Goal: Task Accomplishment & Management: Use online tool/utility

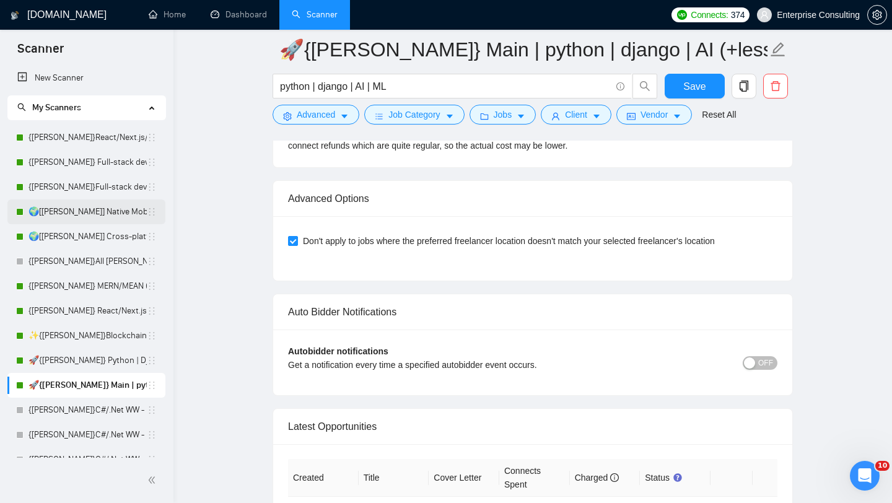
scroll to position [422, 0]
click at [42, 256] on link "{[PERSON_NAME]}All [PERSON_NAME] - web [НАДО ПЕРЕДЕЛАТЬ]" at bounding box center [87, 261] width 118 height 25
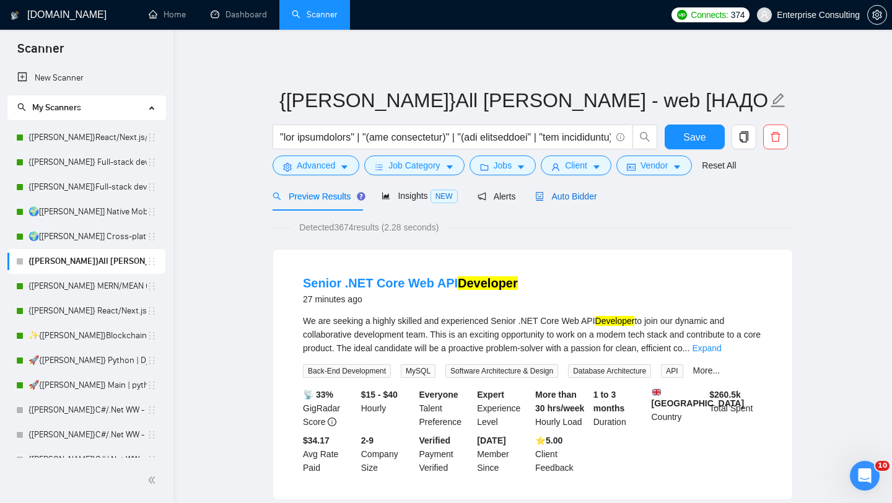
click at [584, 193] on span "Auto Bidder" at bounding box center [565, 196] width 61 height 10
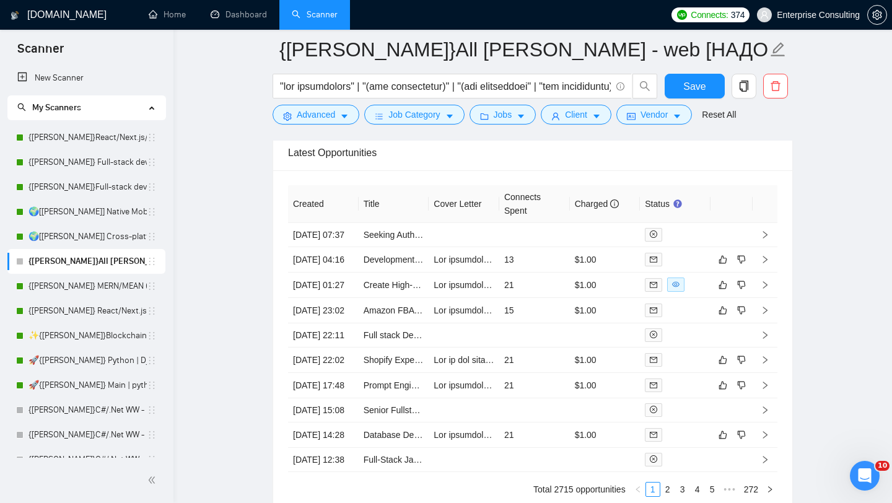
scroll to position [3029, 0]
click at [765, 238] on icon "right" at bounding box center [765, 234] width 9 height 9
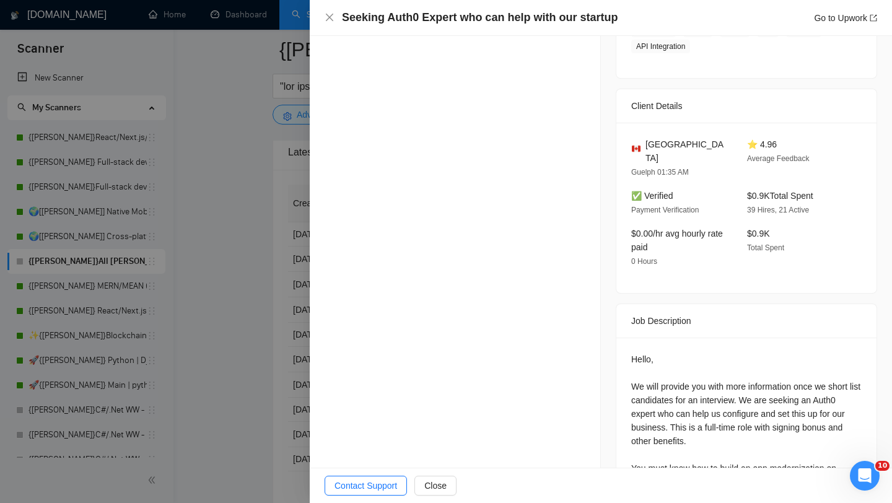
scroll to position [409, 0]
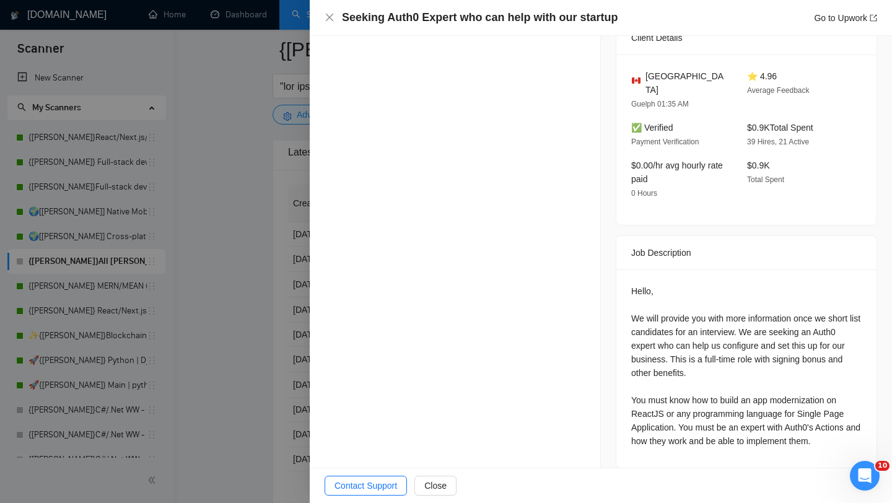
click at [269, 310] on div at bounding box center [446, 251] width 892 height 503
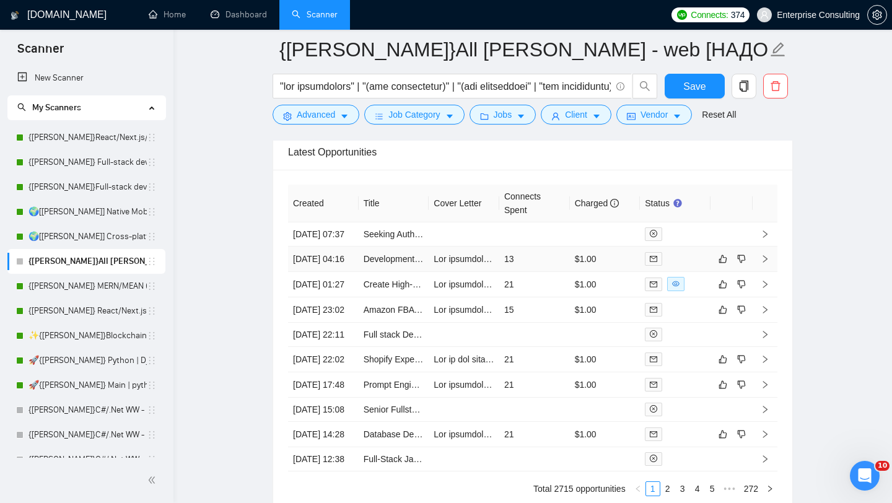
click at [766, 263] on icon "right" at bounding box center [765, 259] width 9 height 9
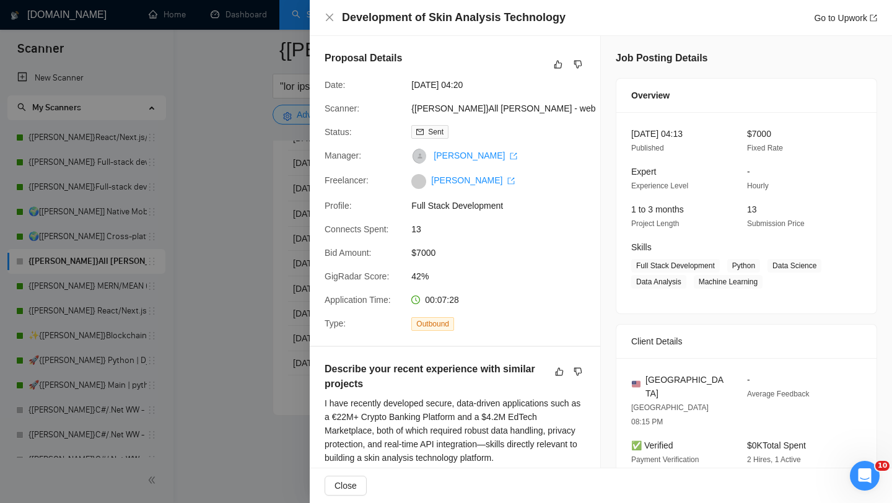
click at [294, 308] on div at bounding box center [446, 251] width 892 height 503
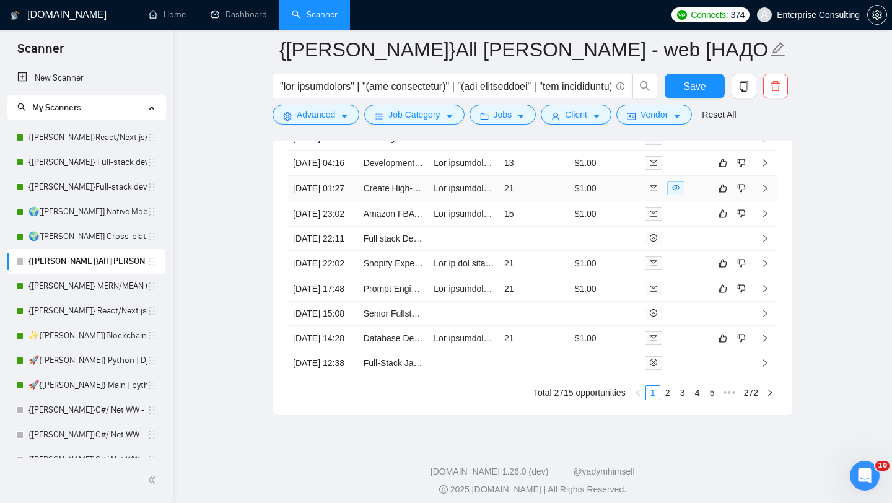
click at [772, 201] on td at bounding box center [765, 188] width 25 height 25
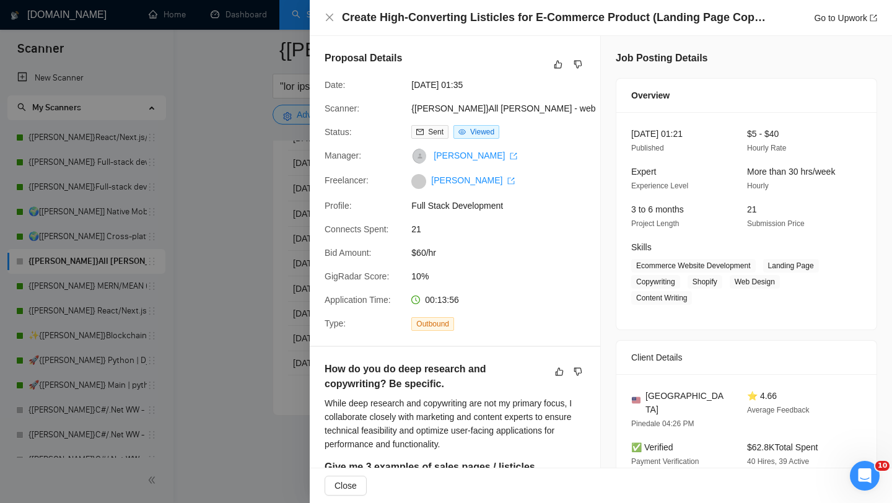
click at [258, 242] on div at bounding box center [446, 251] width 892 height 503
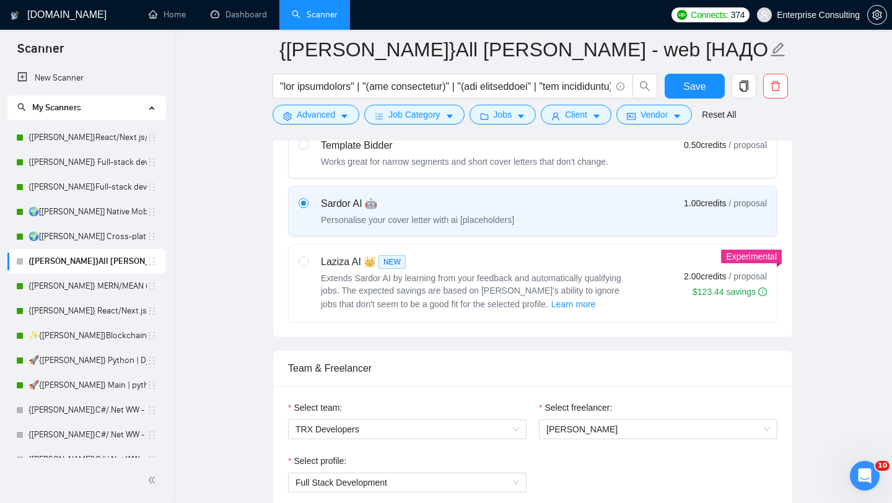
scroll to position [414, 0]
